Goal: Download file/media

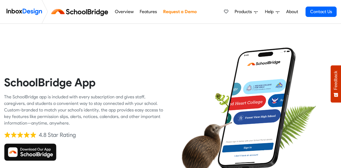
scroll to position [44, 0]
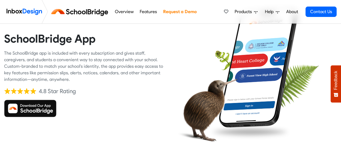
click at [25, 112] on img at bounding box center [30, 107] width 52 height 17
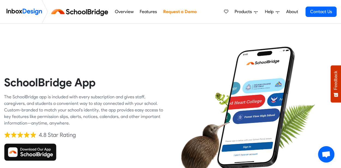
click at [47, 152] on img at bounding box center [30, 151] width 52 height 17
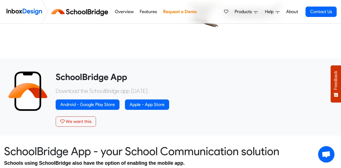
scroll to position [162, 0]
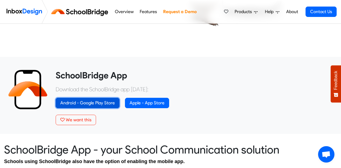
click at [104, 100] on link "Android - Google Play Store" at bounding box center [88, 103] width 64 height 10
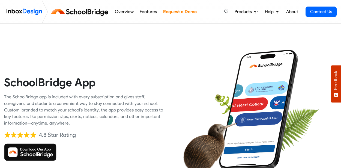
scroll to position [44, 0]
